Goal: Information Seeking & Learning: Stay updated

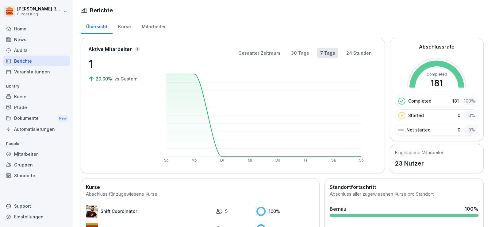
click at [28, 42] on div "News" at bounding box center [36, 39] width 67 height 11
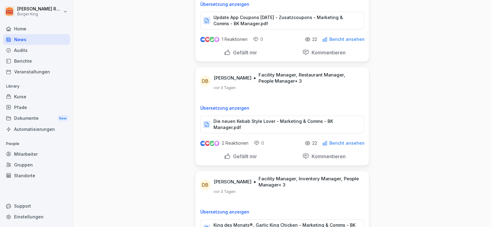
scroll to position [276, 0]
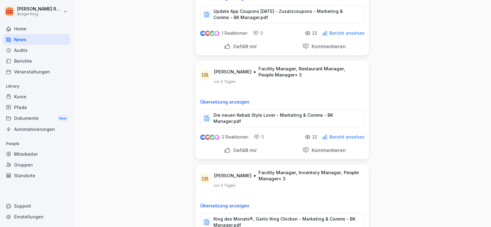
click at [260, 115] on p "Die neuen Kebab Style Lover - Marketing & Comms - BK Manager.pdf" at bounding box center [285, 118] width 144 height 12
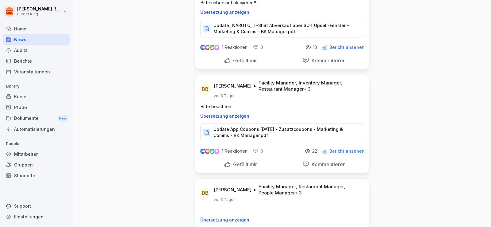
scroll to position [122, 0]
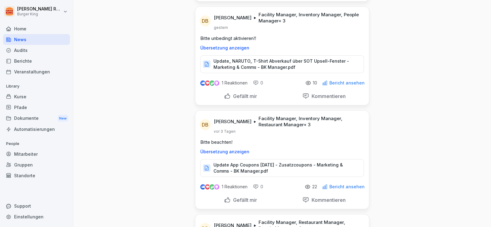
click at [255, 59] on p "Update_ NARUTO_ T-Shirt Abverkauf über SOT Upsell-Fenster - Marketing & Comms -…" at bounding box center [285, 64] width 144 height 12
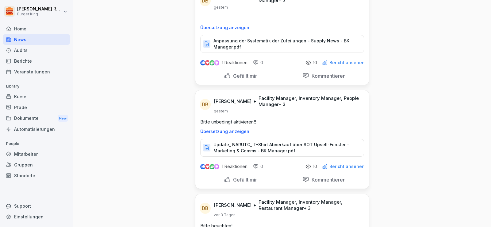
scroll to position [30, 0]
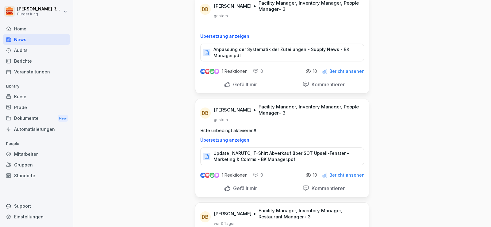
click at [234, 54] on p "Anpassung der Systematik der Zuteilungen - Supply News - BK Manager.pdf" at bounding box center [285, 52] width 144 height 12
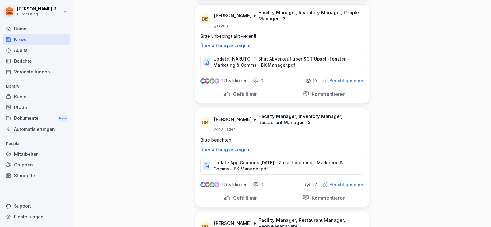
scroll to position [0, 0]
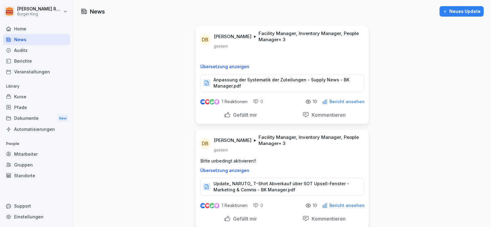
click at [1, 11] on div "[PERSON_NAME] Burger King Home News Audits Berichte Veranstaltungen Library Kur…" at bounding box center [36, 113] width 73 height 227
